Goal: Information Seeking & Learning: Learn about a topic

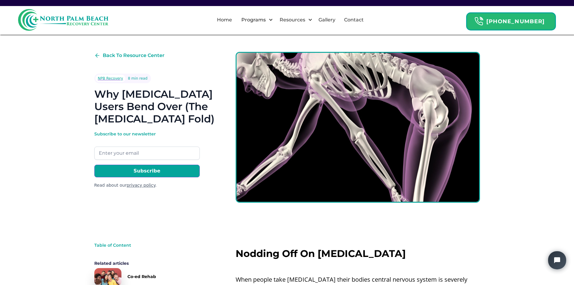
click at [202, 114] on h1 "Why [MEDICAL_DATA] Users Bend Over (The [MEDICAL_DATA] Fold)" at bounding box center [155, 106] width 122 height 37
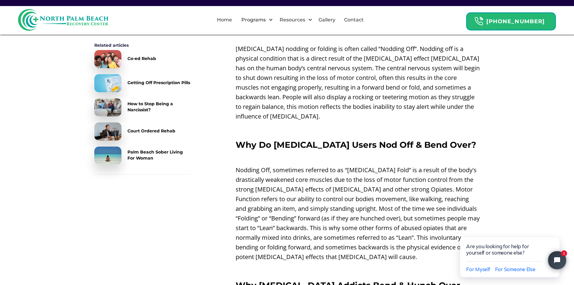
scroll to position [361, 0]
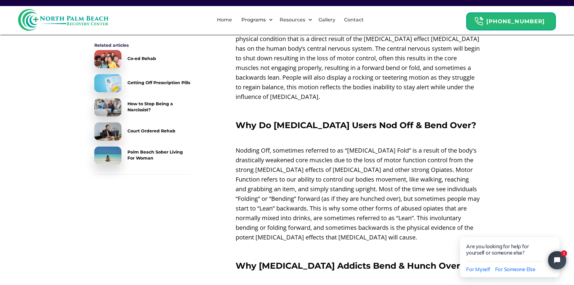
click at [286, 145] on p "Nodding Off, sometimes referred to as “[MEDICAL_DATA] Fold” is a result of the …" at bounding box center [358, 193] width 244 height 96
drag, startPoint x: 286, startPoint y: 139, endPoint x: 357, endPoint y: 140, distance: 71.7
click at [363, 145] on p "Nodding Off, sometimes referred to as “[MEDICAL_DATA] Fold” is a result of the …" at bounding box center [358, 193] width 244 height 96
click at [335, 151] on p "Nodding Off, sometimes referred to as “[MEDICAL_DATA] Fold” is a result of the …" at bounding box center [358, 193] width 244 height 96
drag, startPoint x: 335, startPoint y: 151, endPoint x: 407, endPoint y: 151, distance: 72.3
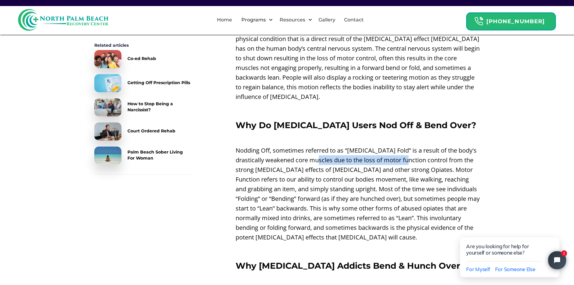
click at [407, 151] on p "Nodding Off, sometimes referred to as “[MEDICAL_DATA] Fold” is a result of the …" at bounding box center [358, 193] width 244 height 96
click at [398, 171] on p "Nodding Off, sometimes referred to as “[MEDICAL_DATA] Fold” is a result of the …" at bounding box center [358, 193] width 244 height 96
drag, startPoint x: 361, startPoint y: 184, endPoint x: 399, endPoint y: 184, distance: 37.4
click at [399, 184] on p "Nodding Off, sometimes referred to as “[MEDICAL_DATA] Fold” is a result of the …" at bounding box center [358, 193] width 244 height 96
click at [319, 195] on p "Nodding Off, sometimes referred to as “[MEDICAL_DATA] Fold” is a result of the …" at bounding box center [358, 193] width 244 height 96
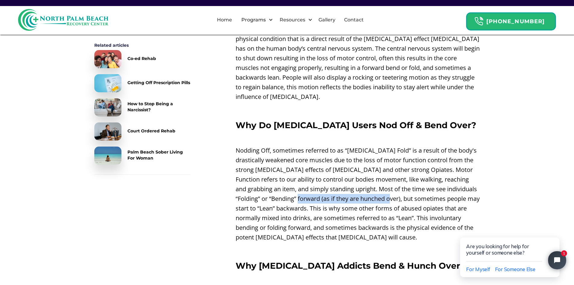
drag, startPoint x: 305, startPoint y: 189, endPoint x: 404, endPoint y: 188, distance: 99.1
click at [404, 188] on p "Nodding Off, sometimes referred to as “[MEDICAL_DATA] Fold” is a result of the …" at bounding box center [358, 193] width 244 height 96
click at [351, 199] on p "Nodding Off, sometimes referred to as “[MEDICAL_DATA] Fold” is a result of the …" at bounding box center [358, 193] width 244 height 96
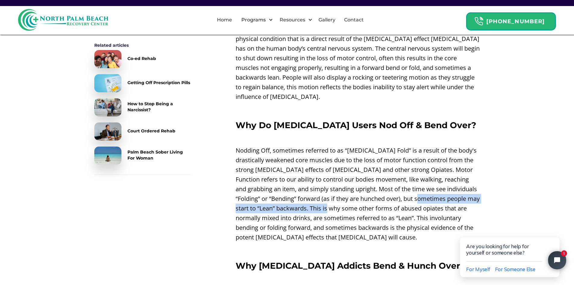
drag, startPoint x: 351, startPoint y: 199, endPoint x: 437, endPoint y: 191, distance: 85.9
click at [437, 191] on p "Nodding Off, sometimes referred to as “[MEDICAL_DATA] Fold” is a result of the …" at bounding box center [358, 193] width 244 height 96
click at [348, 205] on p "Nodding Off, sometimes referred to as “[MEDICAL_DATA] Fold” is a result of the …" at bounding box center [358, 193] width 244 height 96
click at [306, 198] on p "Nodding Off, sometimes referred to as “[MEDICAL_DATA] Fold” is a result of the …" at bounding box center [358, 193] width 244 height 96
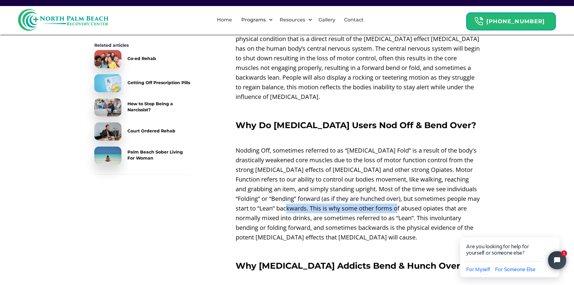
drag, startPoint x: 306, startPoint y: 198, endPoint x: 417, endPoint y: 198, distance: 111.2
click at [417, 198] on p "Nodding Off, sometimes referred to as “[MEDICAL_DATA] Fold” is a result of the …" at bounding box center [358, 193] width 244 height 96
click at [264, 207] on p "Nodding Off, sometimes referred to as “[MEDICAL_DATA] Fold” is a result of the …" at bounding box center [358, 193] width 244 height 96
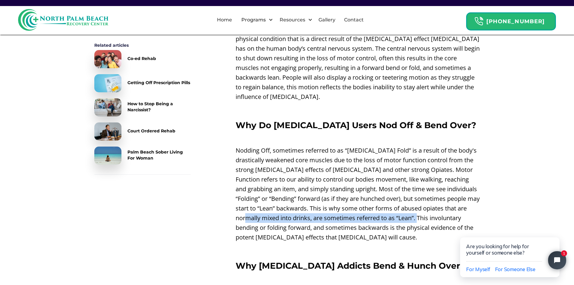
drag, startPoint x: 264, startPoint y: 207, endPoint x: 404, endPoint y: 212, distance: 139.5
click at [404, 212] on p "Nodding Off, sometimes referred to as “[MEDICAL_DATA] Fold” is a result of the …" at bounding box center [358, 193] width 244 height 96
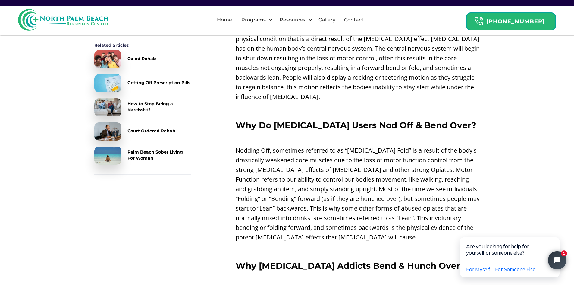
click at [299, 216] on p "Nodding Off, sometimes referred to as “[MEDICAL_DATA] Fold” is a result of the …" at bounding box center [358, 193] width 244 height 96
drag, startPoint x: 299, startPoint y: 216, endPoint x: 406, endPoint y: 219, distance: 107.0
click at [406, 219] on p "Nodding Off, sometimes referred to as “[MEDICAL_DATA] Fold” is a result of the …" at bounding box center [358, 193] width 244 height 96
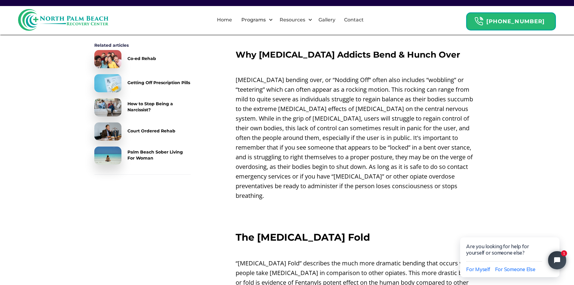
scroll to position [663, 0]
